Goal: Transaction & Acquisition: Purchase product/service

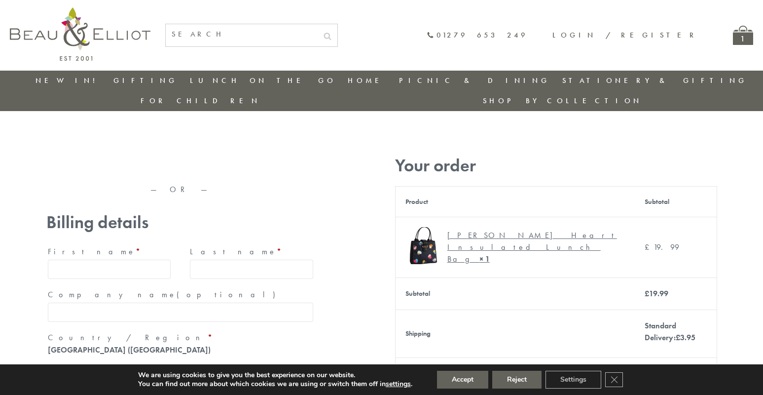
type input "[EMAIL_ADDRESS][DOMAIN_NAME]"
type input "[PERSON_NAME]"
type input "23, [GEOGRAPHIC_DATA], [GEOGRAPHIC_DATA]"
type input "[GEOGRAPHIC_DATA]"
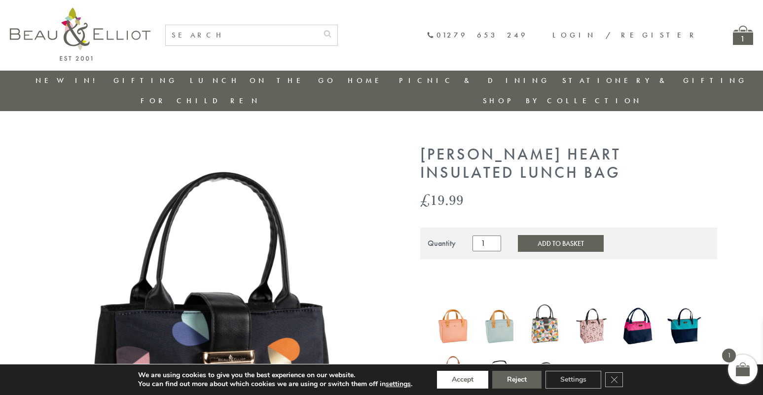
click at [463, 379] on button "Accept" at bounding box center [462, 380] width 51 height 18
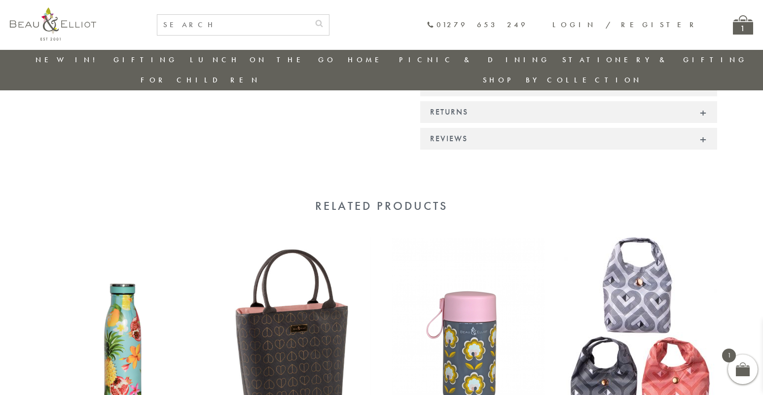
scroll to position [884, 0]
